Goal: Information Seeking & Learning: Learn about a topic

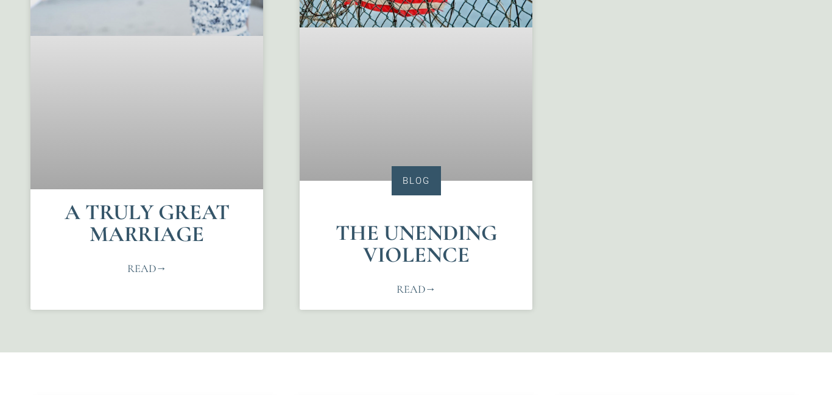
scroll to position [733, 0]
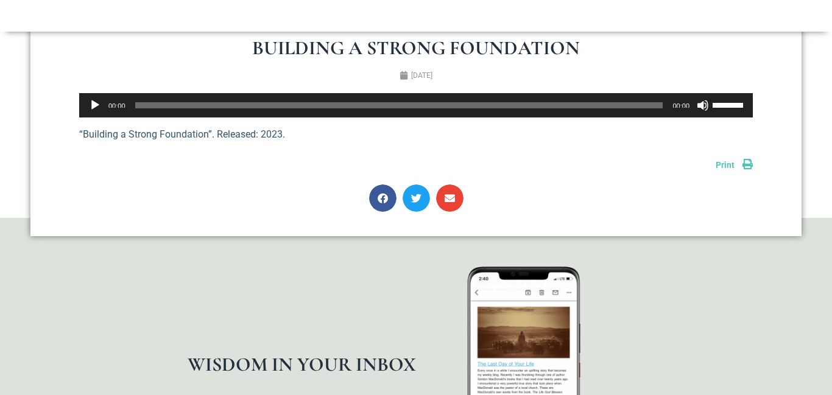
scroll to position [196, 0]
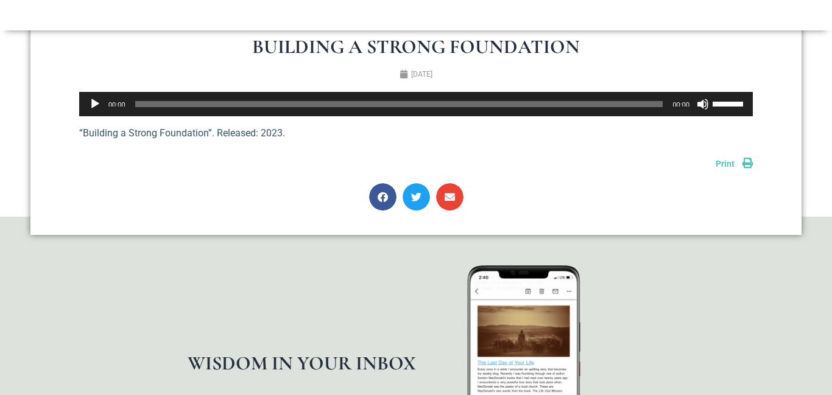
click at [749, 164] on link "Print" at bounding box center [734, 164] width 37 height 10
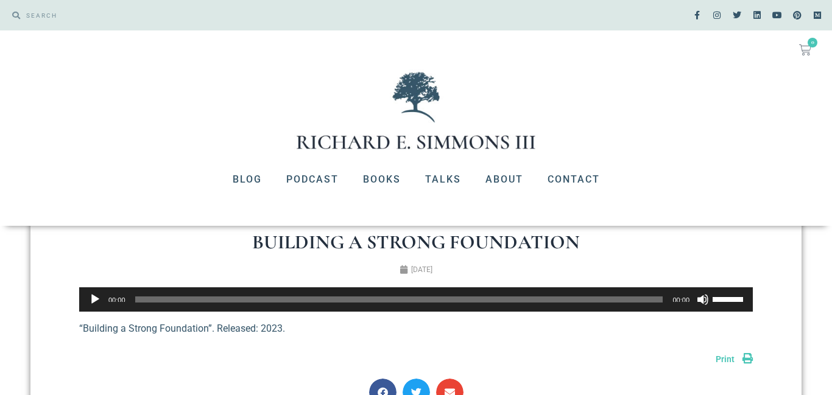
scroll to position [102, 0]
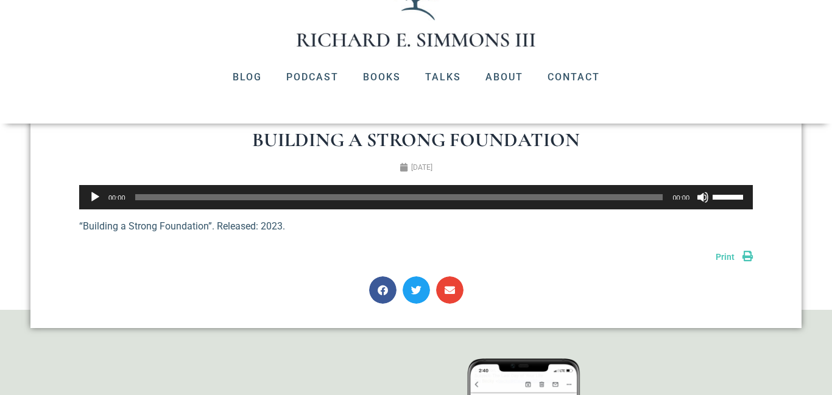
click at [93, 195] on button "Play" at bounding box center [95, 197] width 12 height 12
click at [12, 233] on section "Building a Strong Foundation September 5, 2023 Audio Player https://richardesim…" at bounding box center [416, 217] width 832 height 186
click at [741, 198] on div "Volume Slider" at bounding box center [728, 197] width 30 height 5
click at [94, 197] on button "Pause" at bounding box center [95, 197] width 12 height 12
